Goal: Task Accomplishment & Management: Complete application form

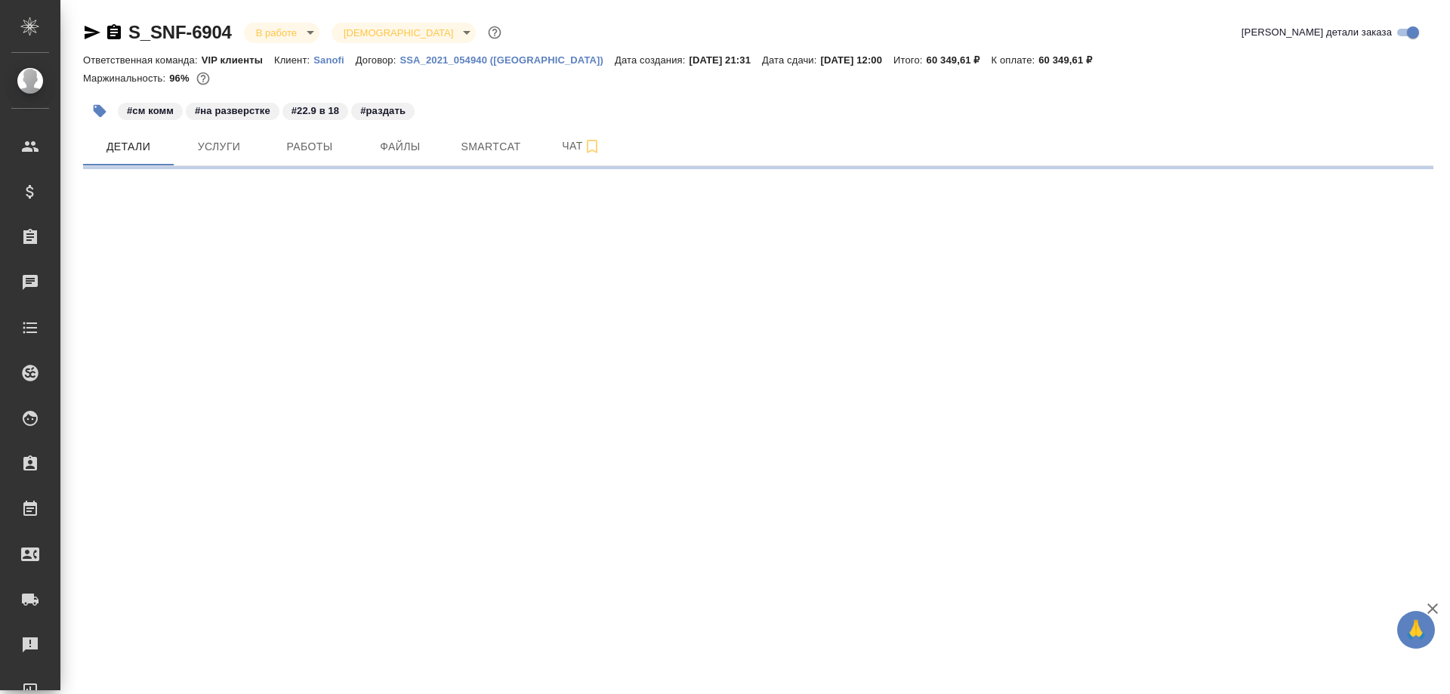
select select "RU"
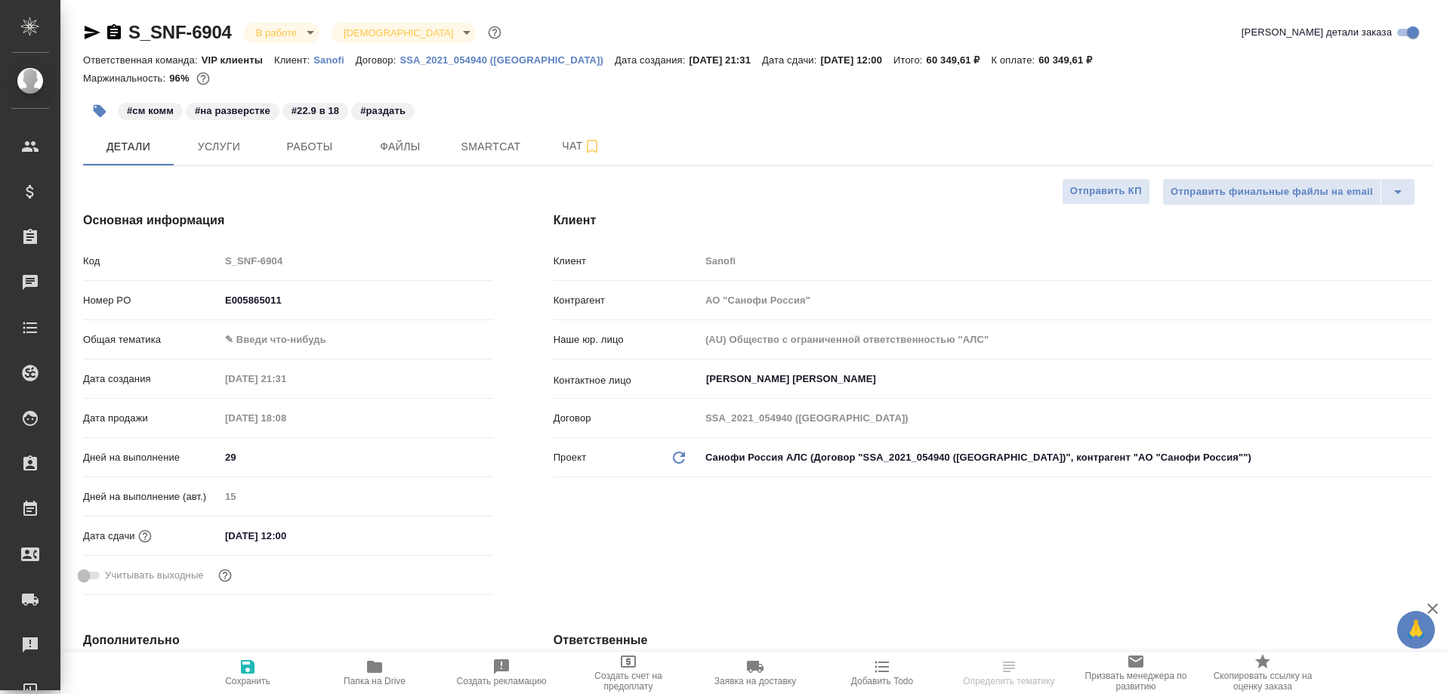
type textarea "x"
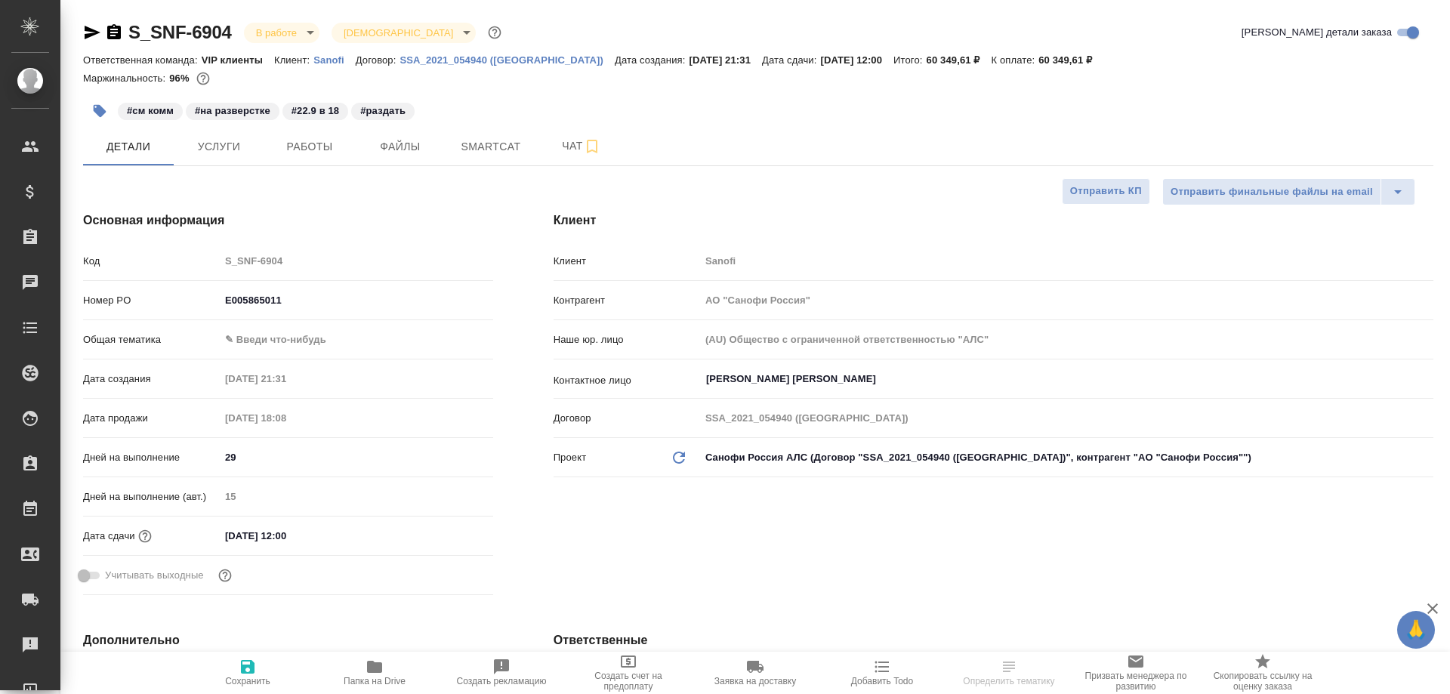
type textarea "x"
type input "[PERSON_NAME]"
click at [378, 667] on icon "button" at bounding box center [374, 667] width 15 height 12
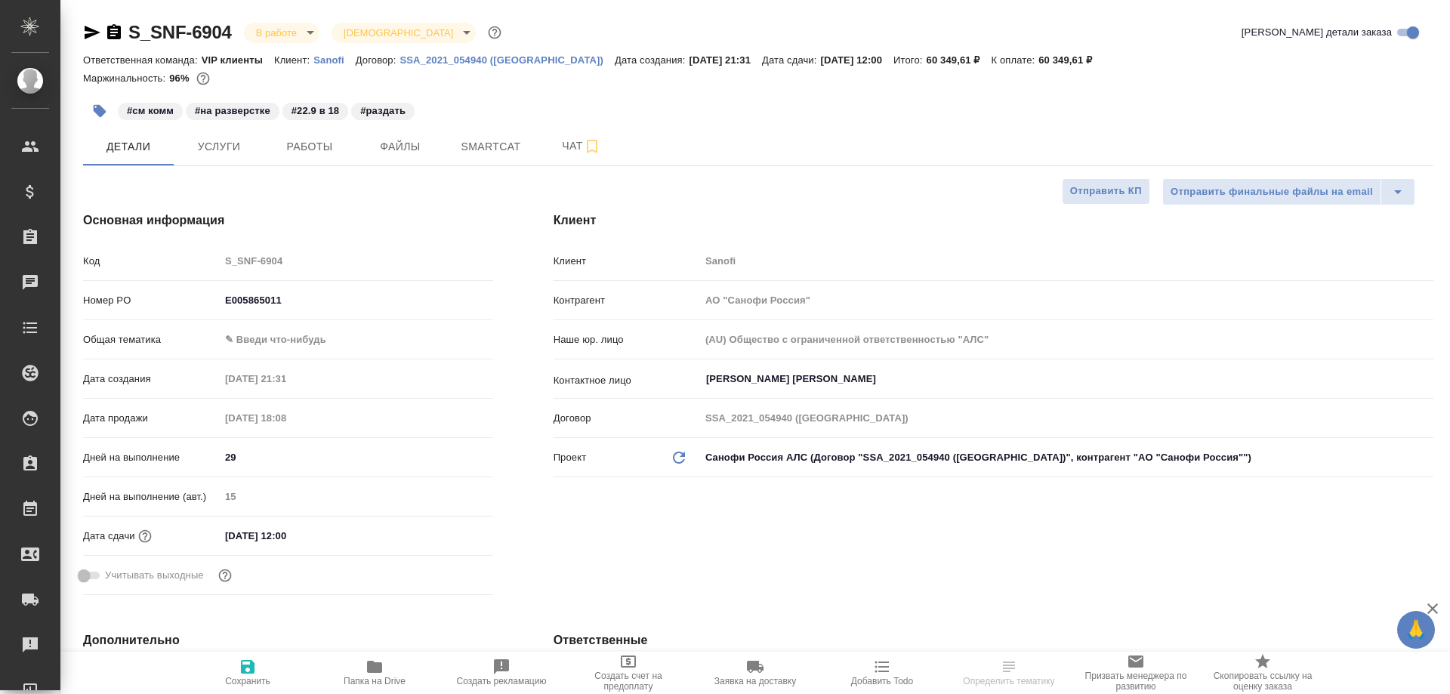
type textarea "x"
select select "RU"
type textarea "x"
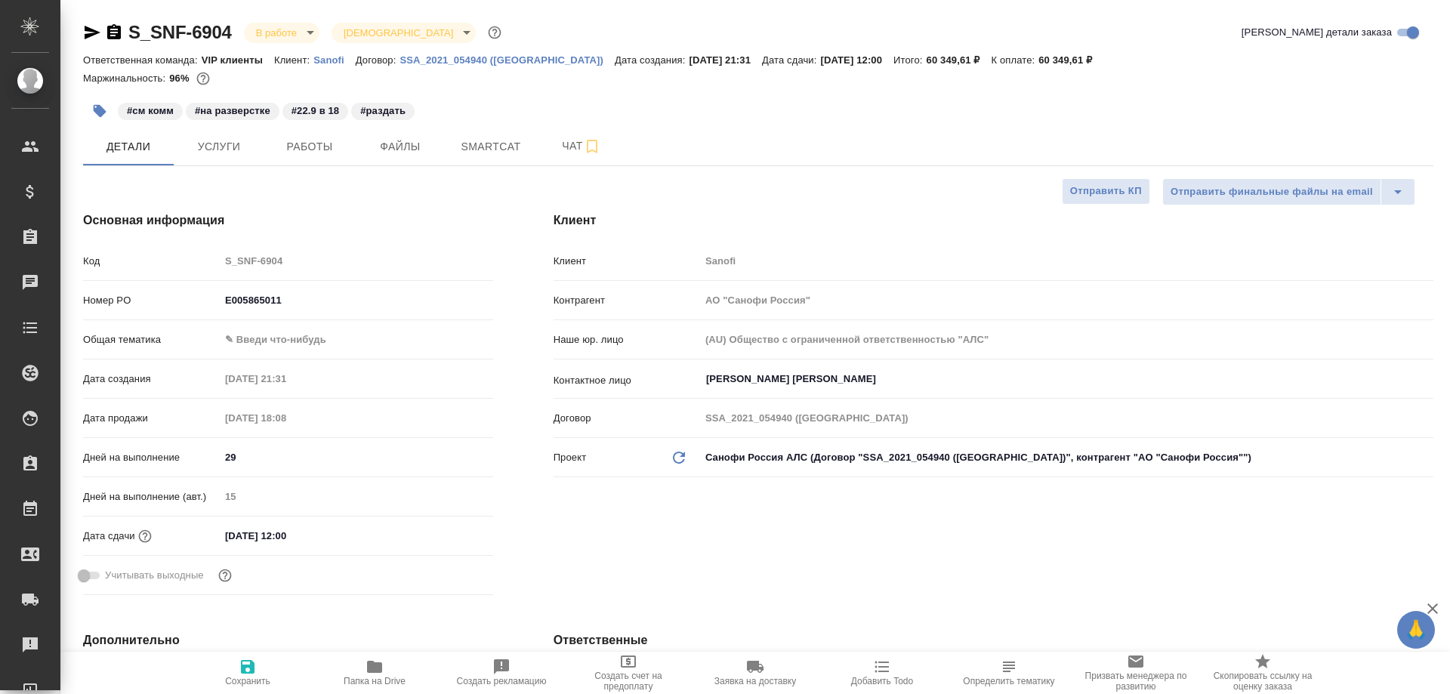
type textarea "x"
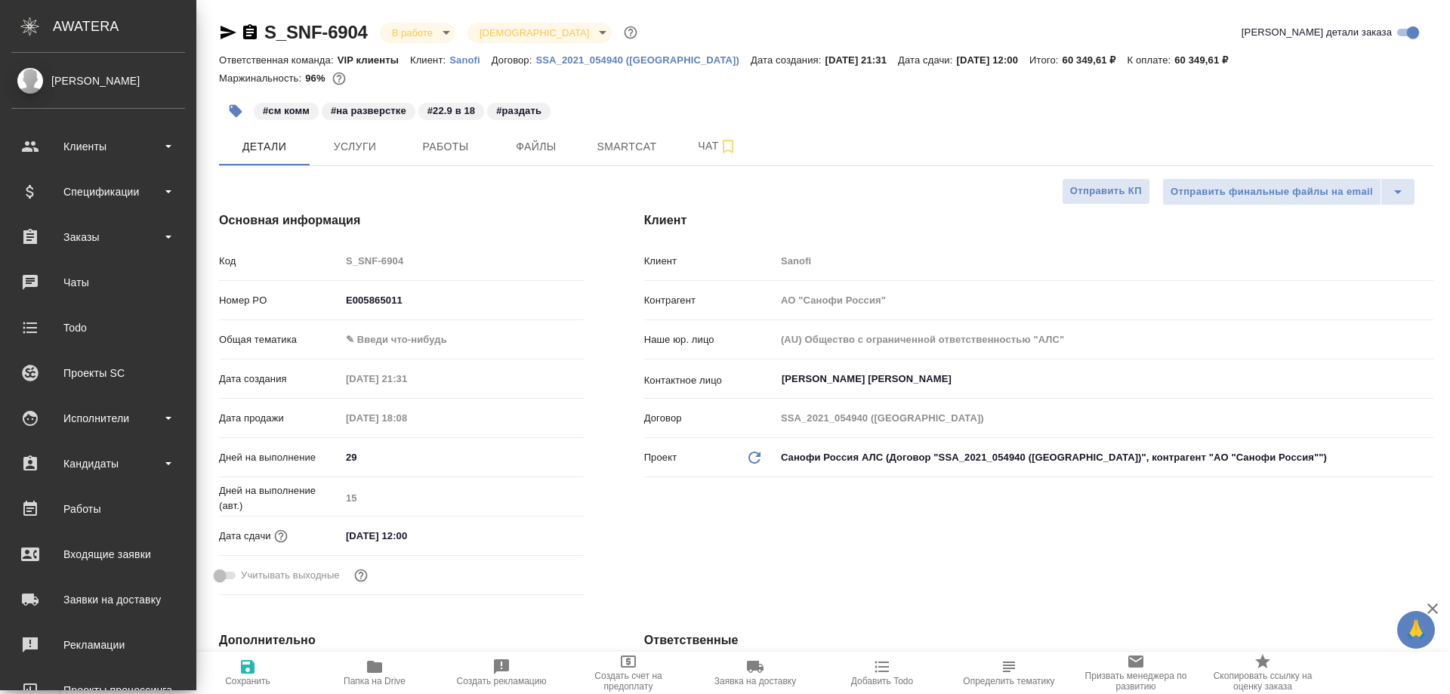
type textarea "x"
